Goal: Consume media (video, audio)

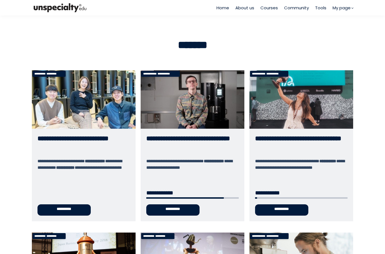
click at [194, 113] on link "**********" at bounding box center [193, 145] width 104 height 151
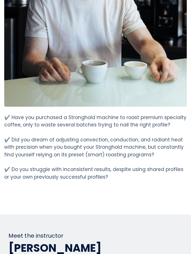
scroll to position [1062, 0]
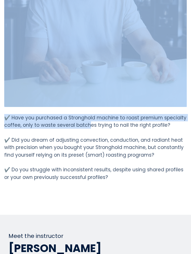
drag, startPoint x: 89, startPoint y: 114, endPoint x: 0, endPoint y: 0, distance: 144.9
click at [0, 0] on html "Home About us Courses Community Tools My page" at bounding box center [95, 127] width 191 height 254
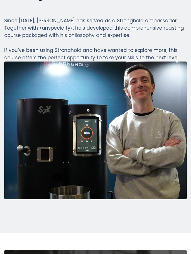
scroll to position [1793, 0]
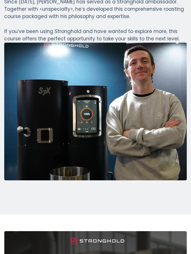
click at [82, 115] on img at bounding box center [95, 112] width 183 height 138
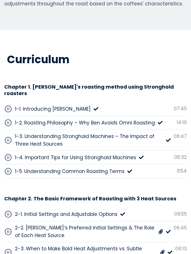
scroll to position [2841, 0]
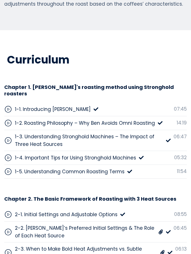
click at [83, 105] on div "1-1. Introducing Benjamin Put" at bounding box center [51, 109] width 94 height 8
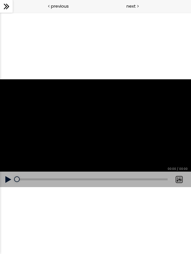
click at [5, 179] on button at bounding box center [8, 179] width 17 height 16
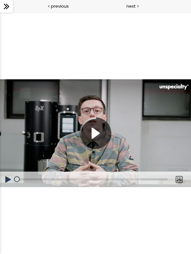
click at [6, 179] on button at bounding box center [8, 179] width 17 height 16
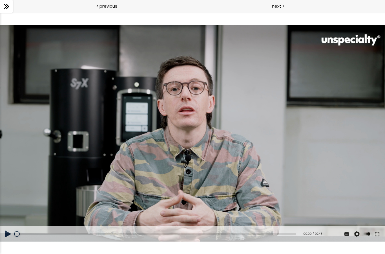
click at [8, 236] on button at bounding box center [8, 234] width 17 height 16
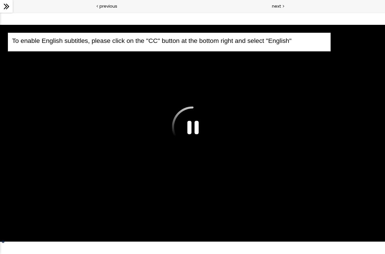
click at [191, 192] on div "To enable English subtitles, please click on the "CC" button at the bottom righ…" at bounding box center [192, 133] width 385 height 217
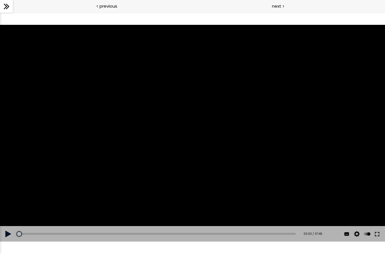
click at [191, 236] on button at bounding box center [377, 234] width 10 height 16
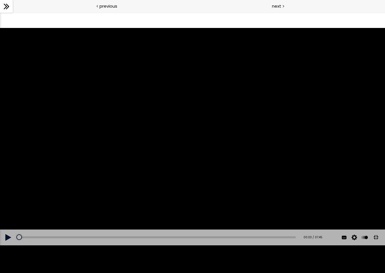
click at [6, 245] on button at bounding box center [8, 237] width 17 height 16
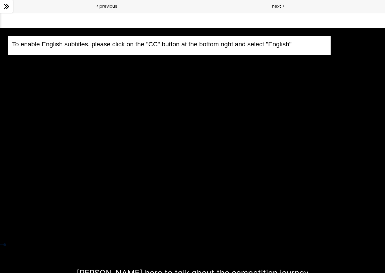
click at [129, 145] on div "To enable English subtitles, please click on the "CC" button at the bottom righ…" at bounding box center [192, 136] width 385 height 217
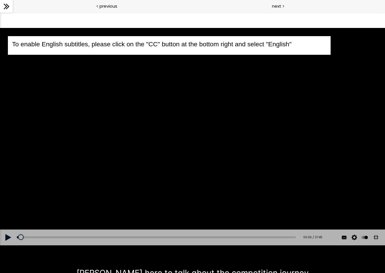
click at [7, 245] on button at bounding box center [8, 237] width 17 height 16
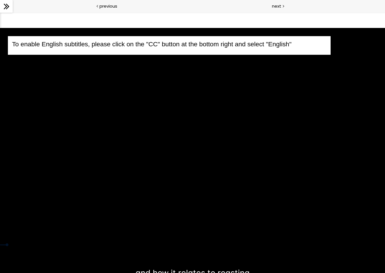
click at [49, 230] on div "To enable English subtitles, please click on the "CC" button at the bottom righ…" at bounding box center [192, 136] width 385 height 217
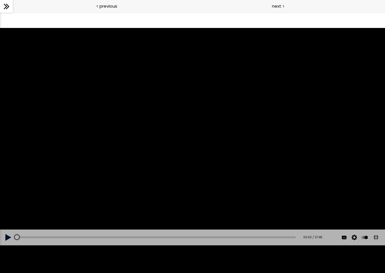
drag, startPoint x: 22, startPoint y: 265, endPoint x: 5, endPoint y: 265, distance: 17.5
click at [5, 245] on div "Add chapter 00:00 00:00 / 07:45 Subtitles English 中文 (简体) None Auto 1080p 720p …" at bounding box center [192, 237] width 385 height 16
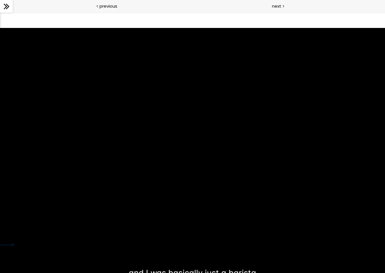
click at [191, 28] on div "To enable English subtitles, please click on the "CC" button at the bottom righ…" at bounding box center [192, 136] width 385 height 217
